Goal: Information Seeking & Learning: Find contact information

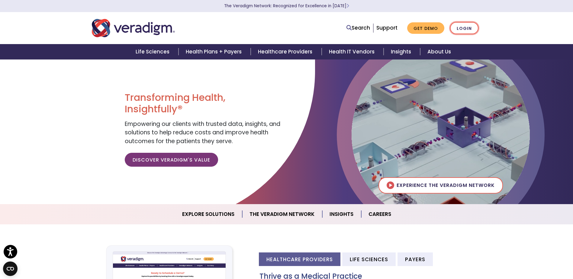
click at [452, 29] on link "Login" at bounding box center [464, 28] width 28 height 12
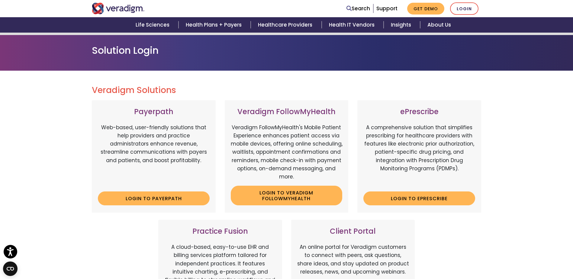
scroll to position [60, 0]
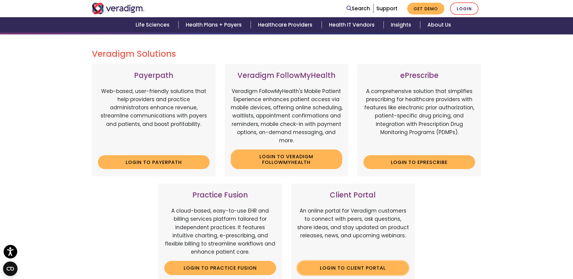
click at [338, 264] on link "Login to Client Portal" at bounding box center [353, 268] width 112 height 14
click at [160, 160] on link "Login to Payerpath" at bounding box center [154, 162] width 112 height 14
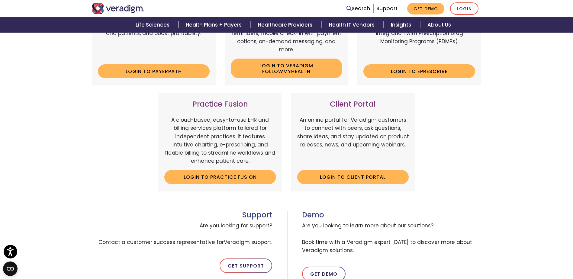
scroll to position [151, 0]
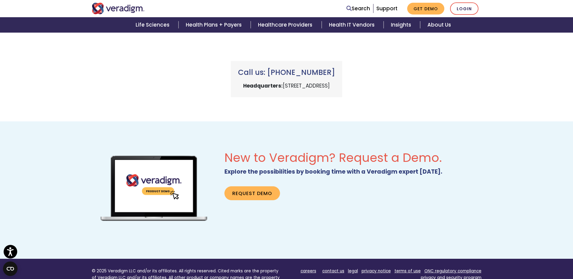
scroll to position [268, 0]
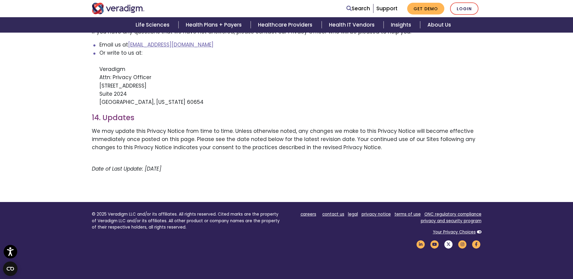
scroll to position [1241, 0]
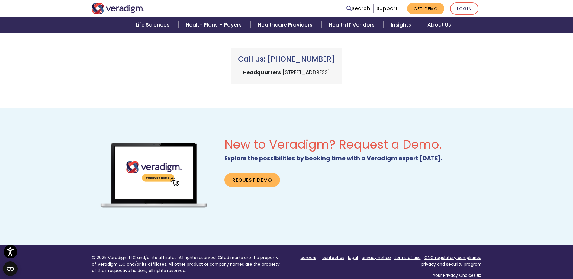
scroll to position [389, 0]
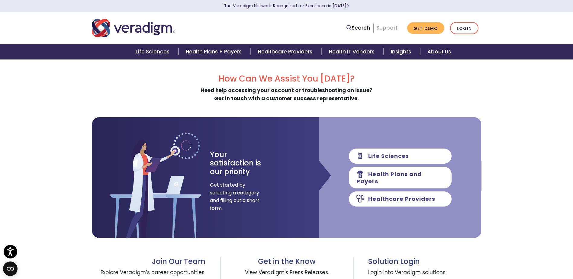
click at [382, 28] on link "Support" at bounding box center [386, 27] width 21 height 7
drag, startPoint x: 0, startPoint y: 0, endPoint x: 381, endPoint y: 27, distance: 382.3
click at [381, 27] on link "Support" at bounding box center [386, 27] width 21 height 7
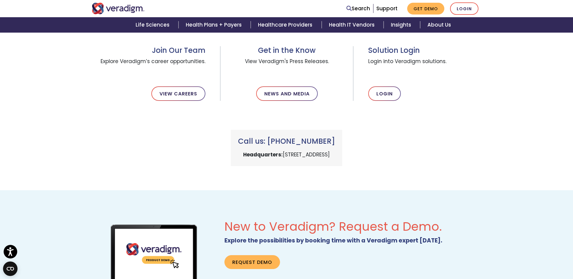
scroll to position [211, 0]
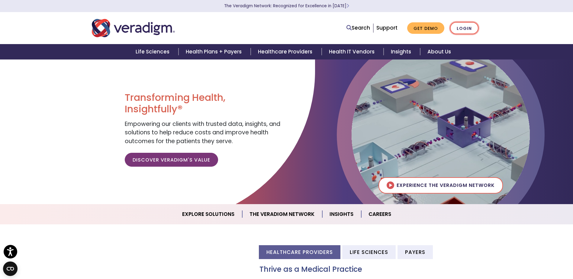
click at [464, 27] on link "Login" at bounding box center [464, 28] width 28 height 12
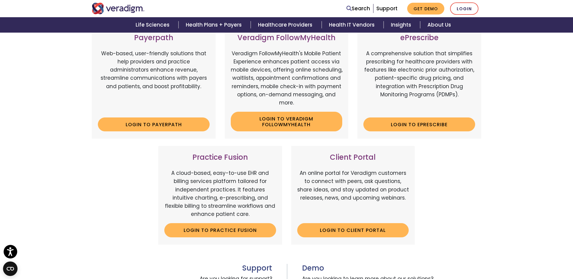
scroll to position [121, 0]
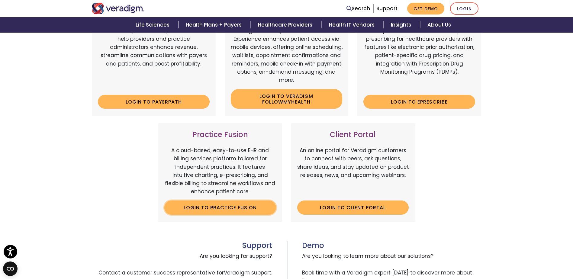
click at [189, 208] on link "Login to Practice Fusion" at bounding box center [220, 207] width 112 height 14
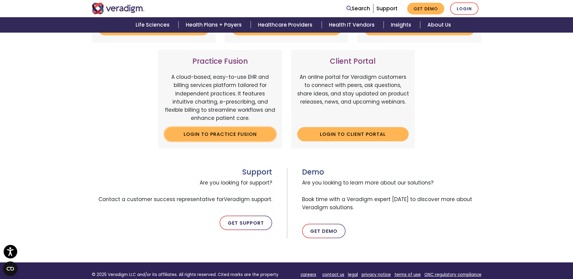
scroll to position [211, 0]
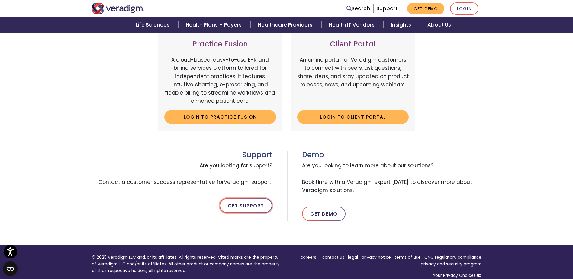
click at [234, 208] on link "Get Support" at bounding box center [245, 205] width 53 height 14
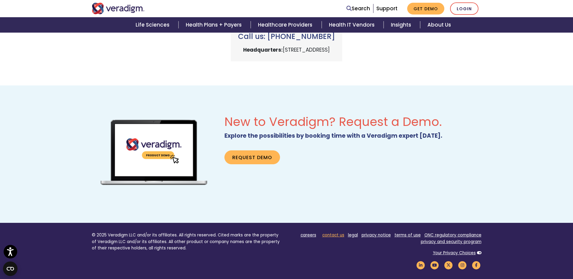
scroll to position [302, 0]
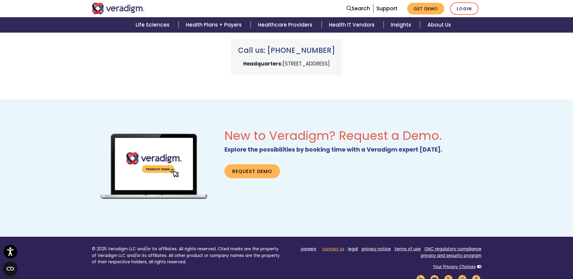
click at [327, 250] on link "contact us" at bounding box center [333, 249] width 22 height 6
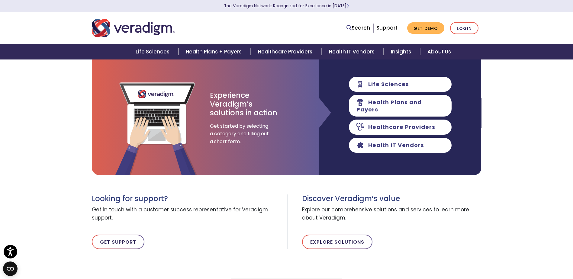
scroll to position [60, 0]
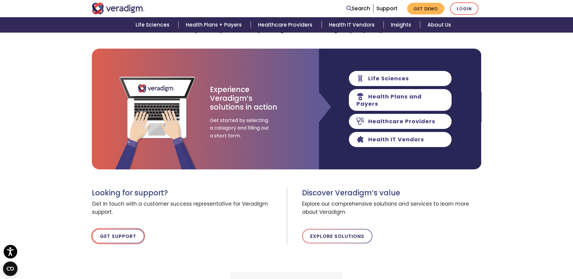
click at [117, 235] on link "Get Support" at bounding box center [118, 236] width 53 height 14
